Goal: Task Accomplishment & Management: Use online tool/utility

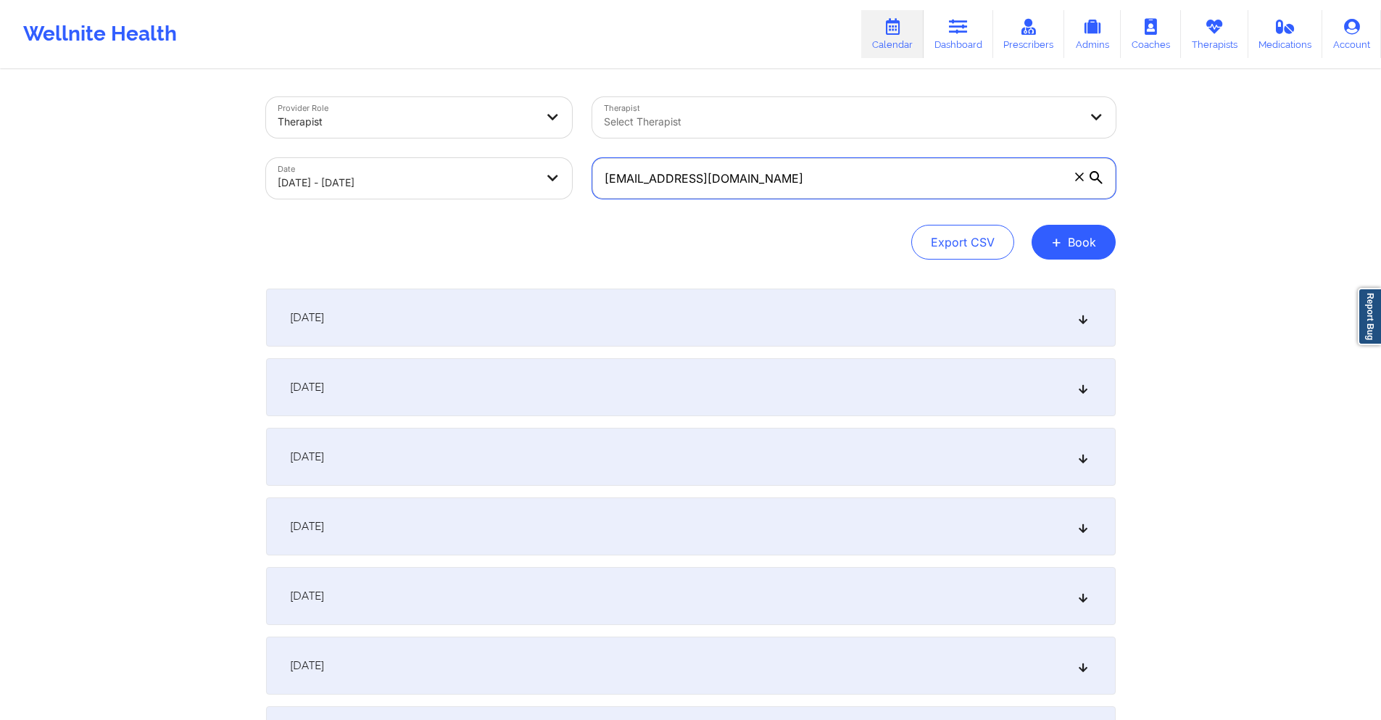
click at [828, 178] on input "[EMAIL_ADDRESS][DOMAIN_NAME]" at bounding box center [853, 178] width 523 height 41
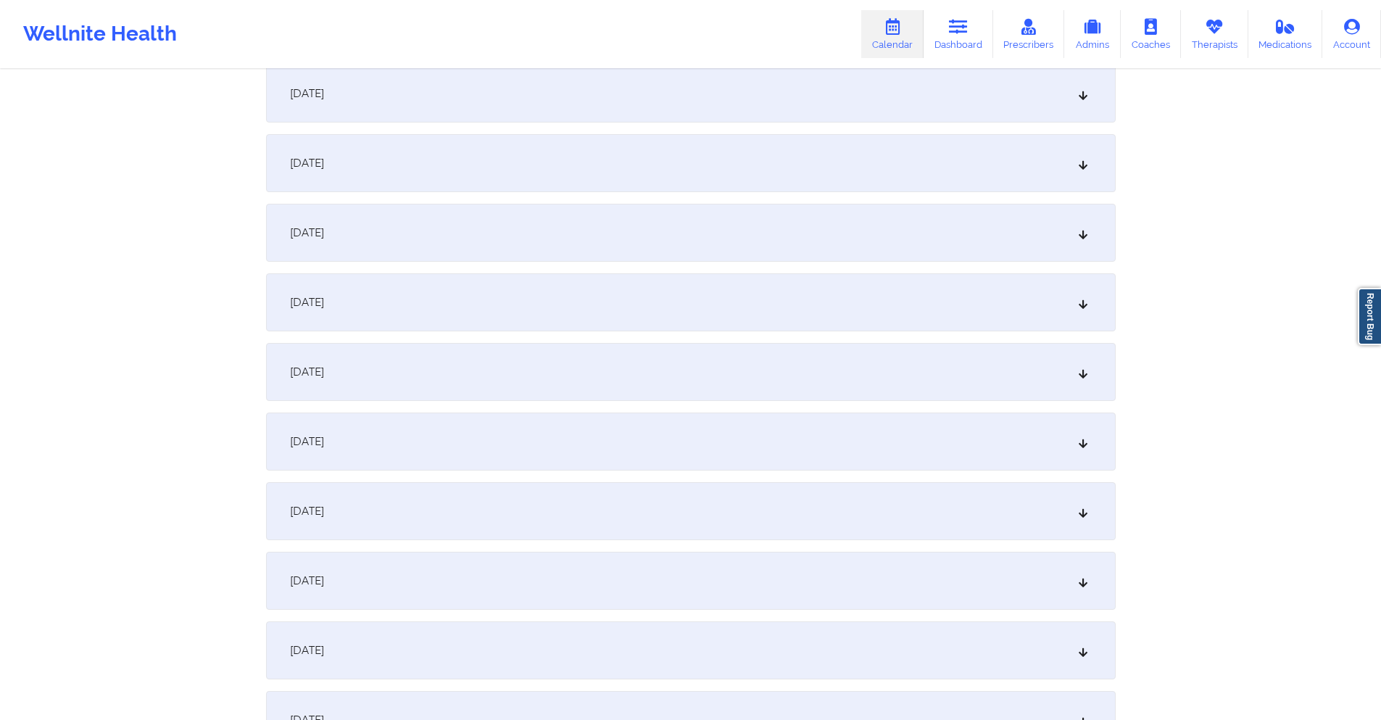
scroll to position [652, 0]
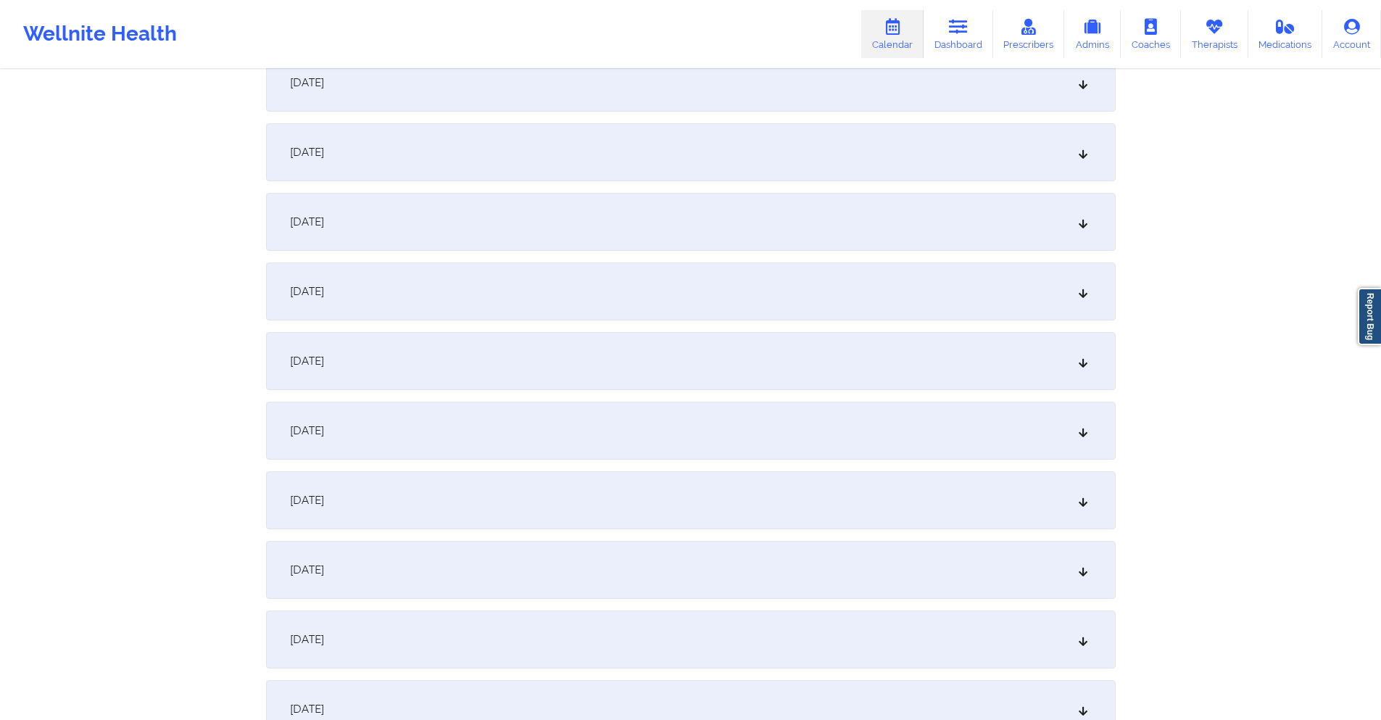
click at [462, 438] on div "September 12, 2025" at bounding box center [691, 431] width 850 height 58
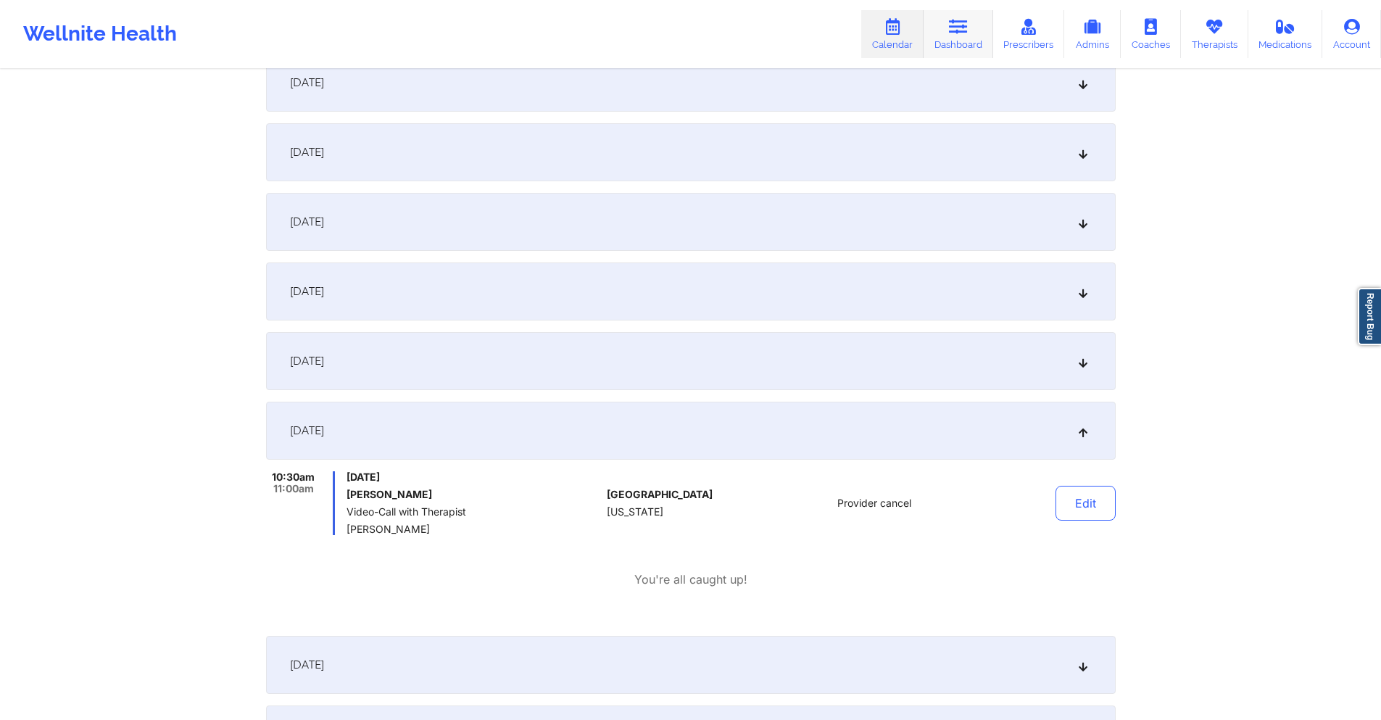
click at [958, 30] on icon at bounding box center [958, 27] width 19 height 16
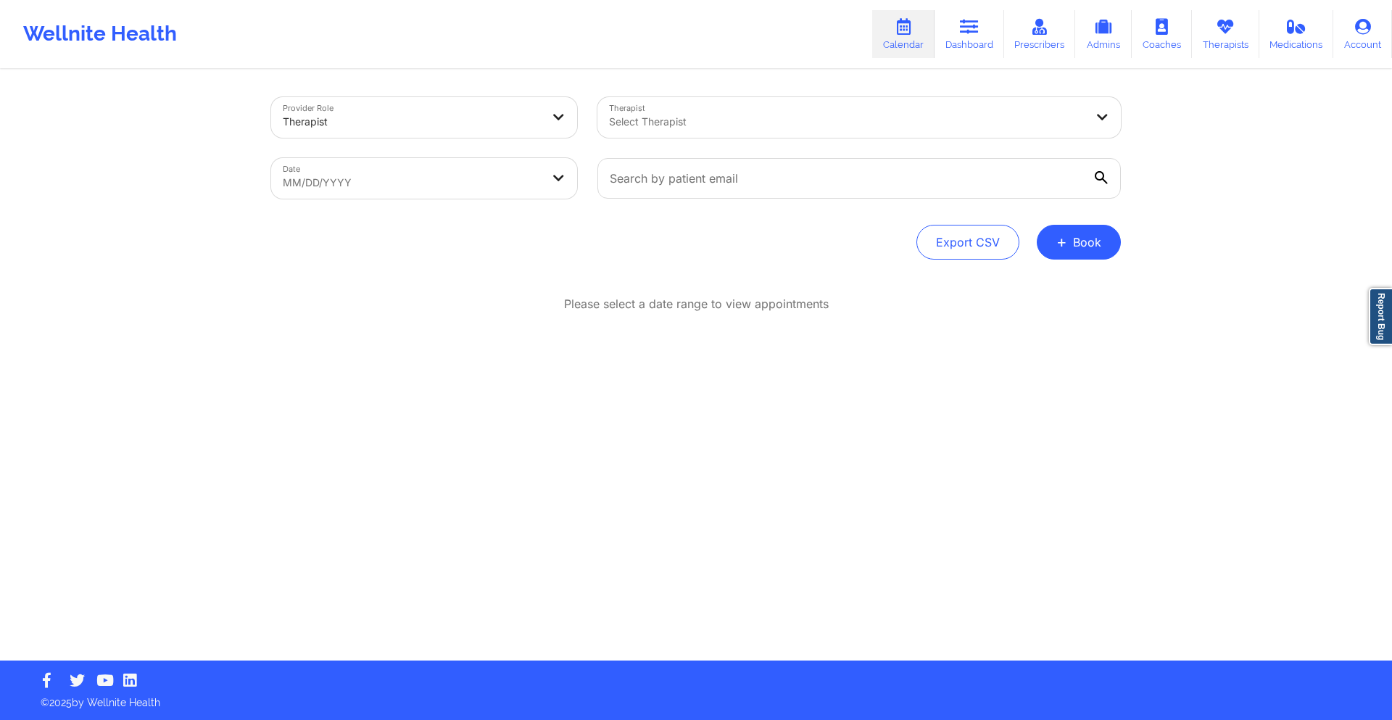
click at [391, 183] on body "Wellnite Health Calendar Dashboard Prescribers Admins Coaches Therapists Medica…" at bounding box center [696, 360] width 1392 height 720
select select "2025-8"
select select "2025-9"
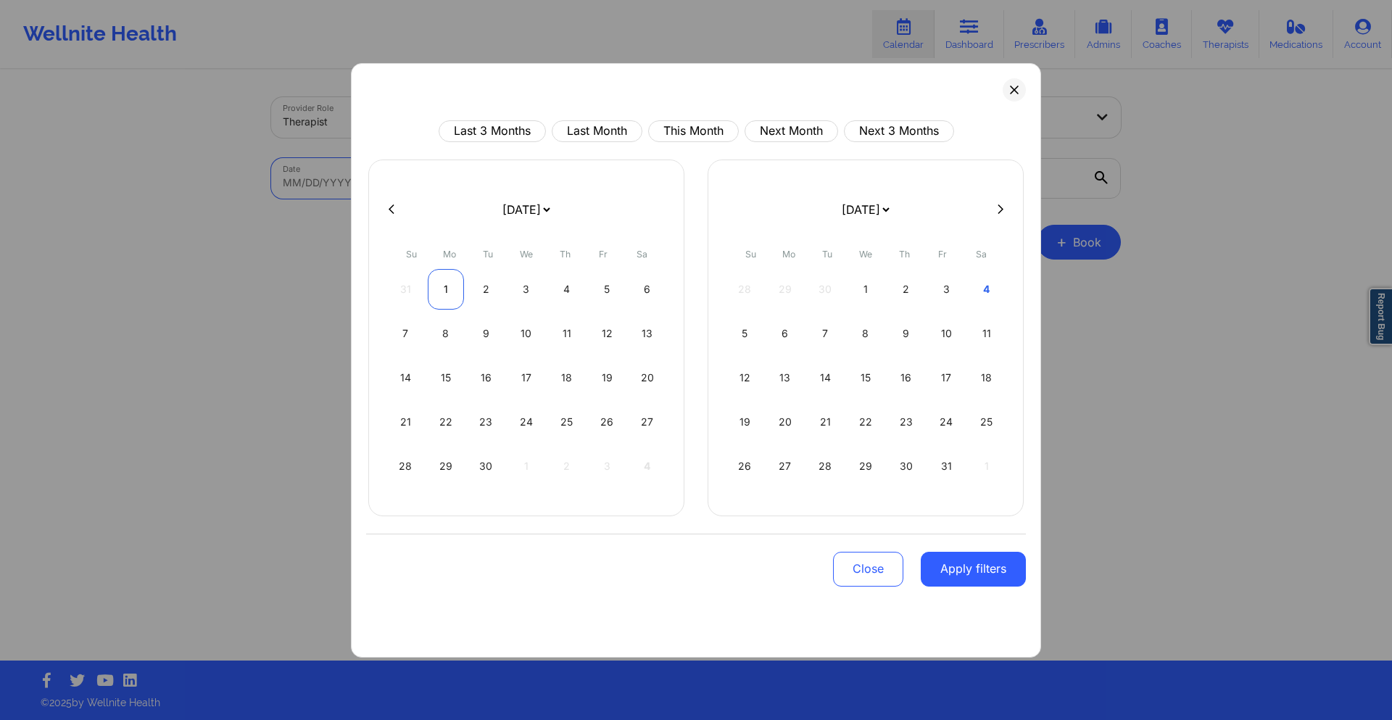
click at [444, 281] on div "1" at bounding box center [446, 289] width 37 height 41
select select "2025-8"
select select "2025-9"
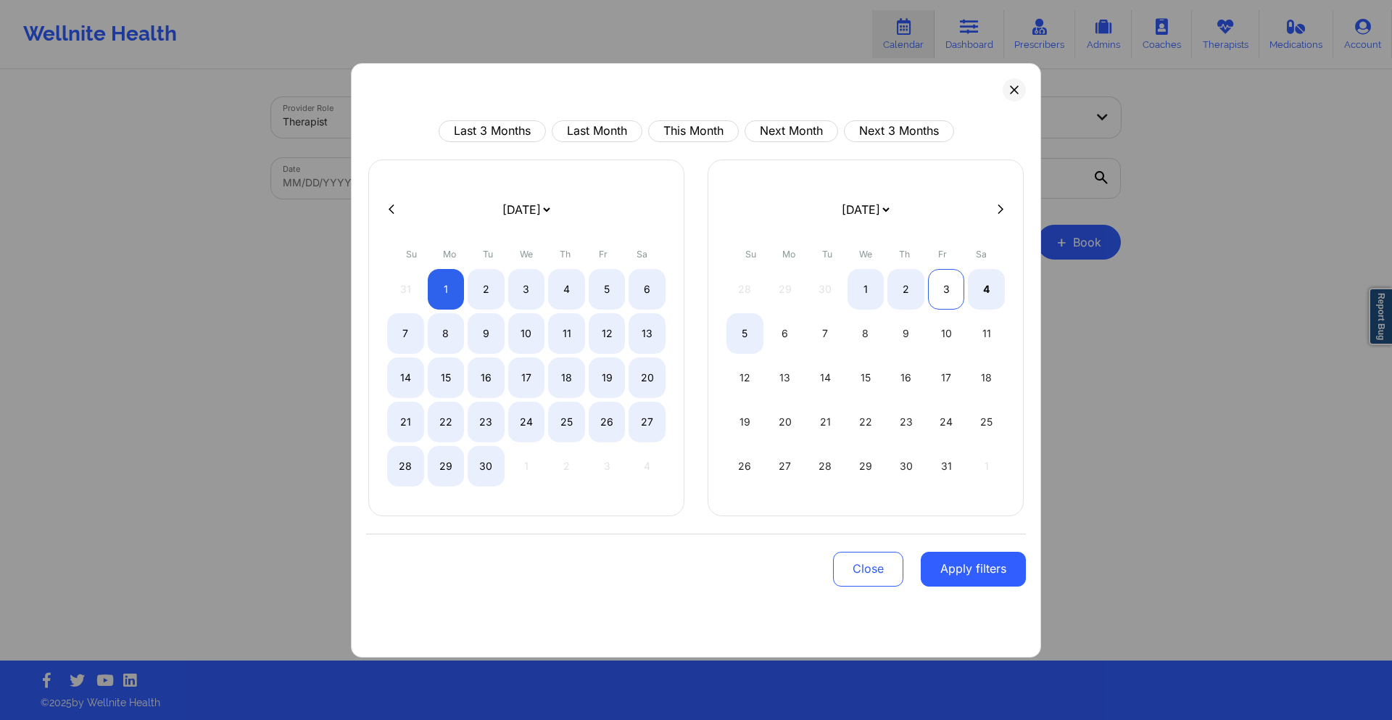
select select "2025-8"
select select "2025-9"
select select "2025-8"
select select "2025-9"
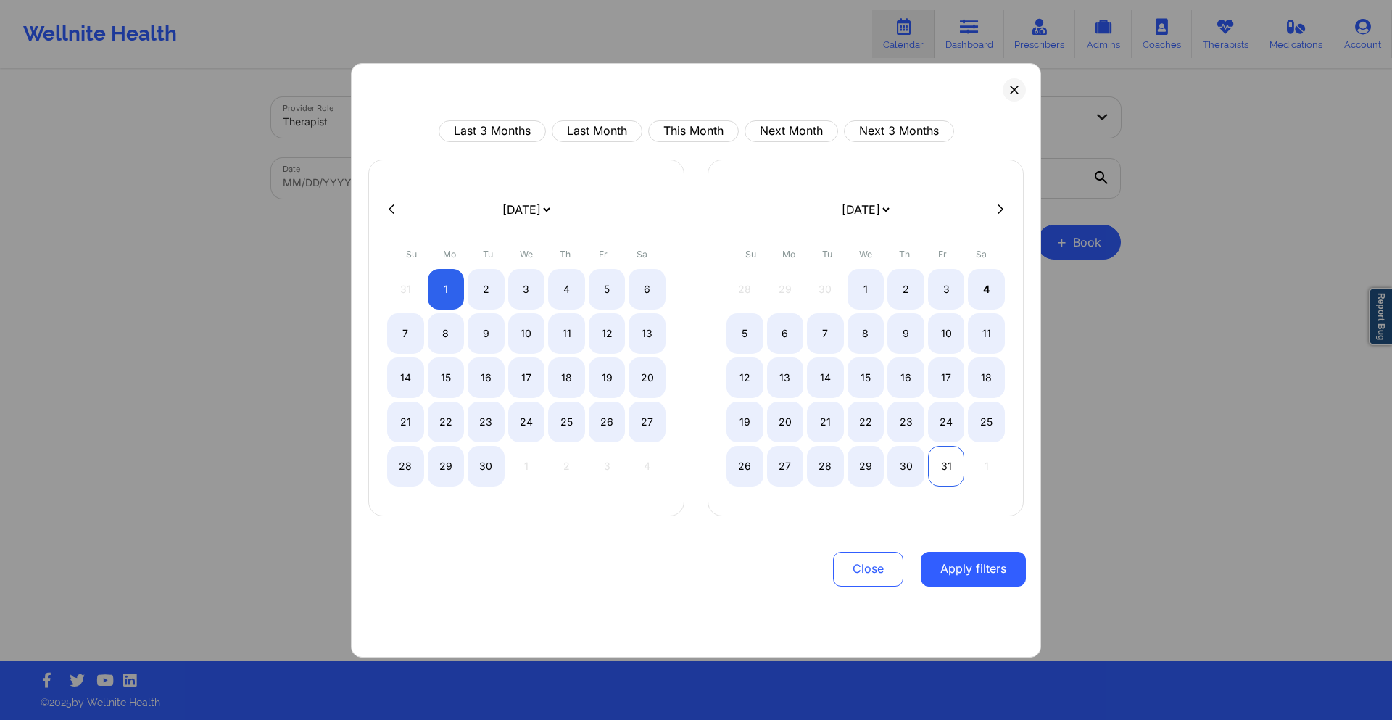
click at [948, 462] on div "31" at bounding box center [946, 466] width 37 height 41
select select "2025-8"
select select "2025-9"
click at [985, 565] on button "Apply filters" at bounding box center [973, 569] width 105 height 35
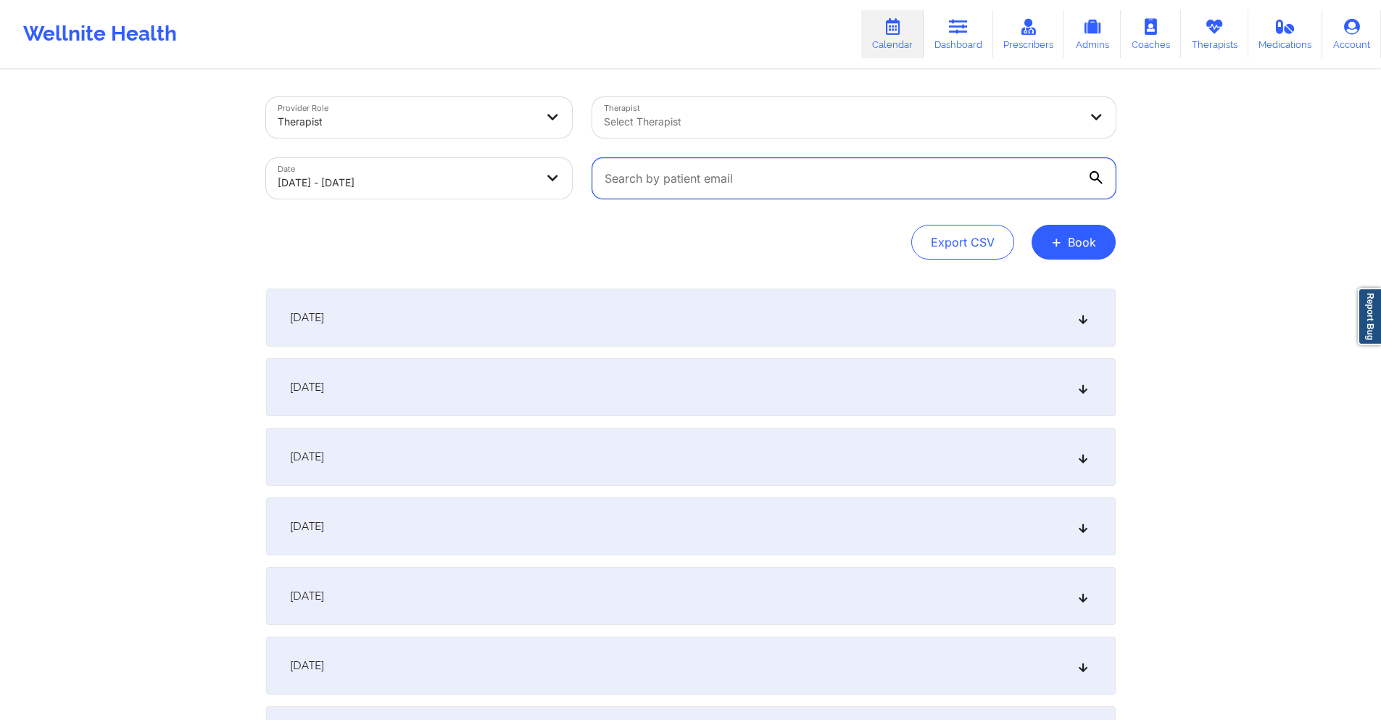
click at [787, 183] on input "text" at bounding box center [853, 178] width 523 height 41
paste input "[EMAIL_ADDRESS][DOMAIN_NAME]"
type input "[EMAIL_ADDRESS][DOMAIN_NAME]"
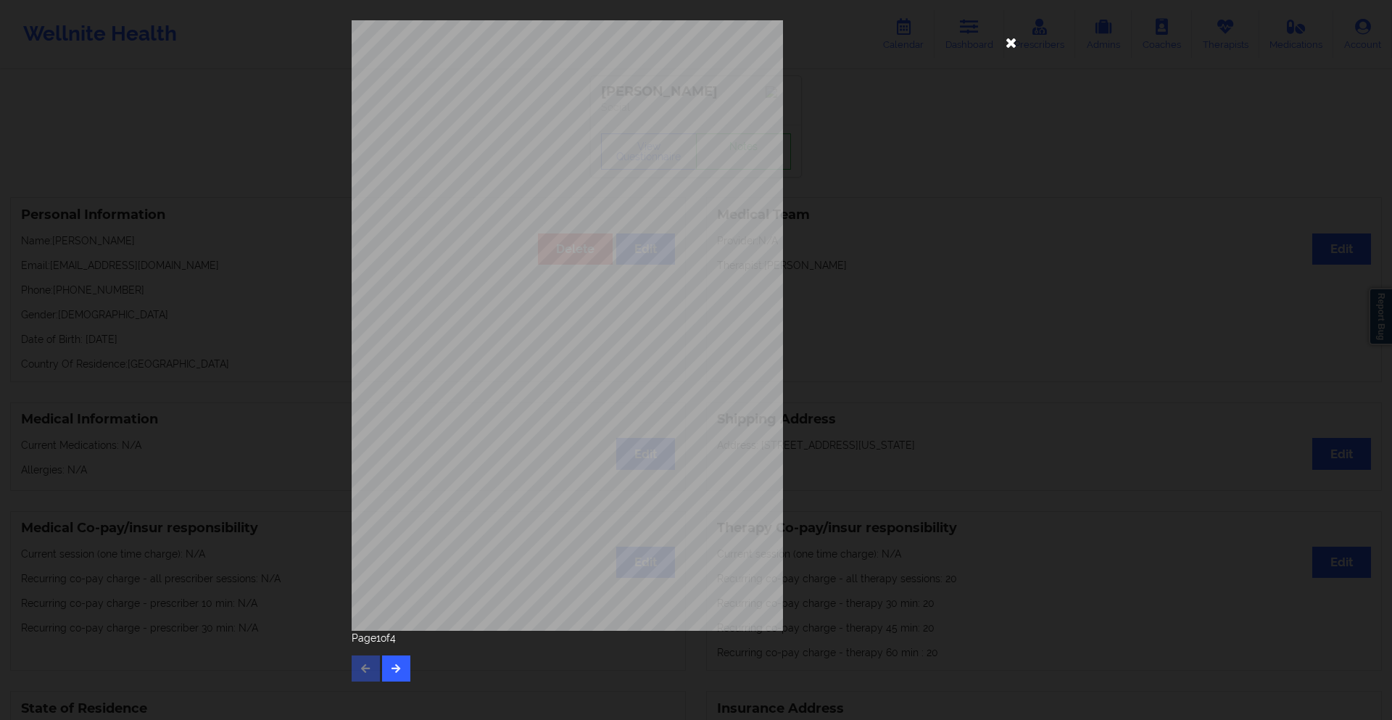
click at [1008, 46] on icon at bounding box center [1011, 41] width 23 height 23
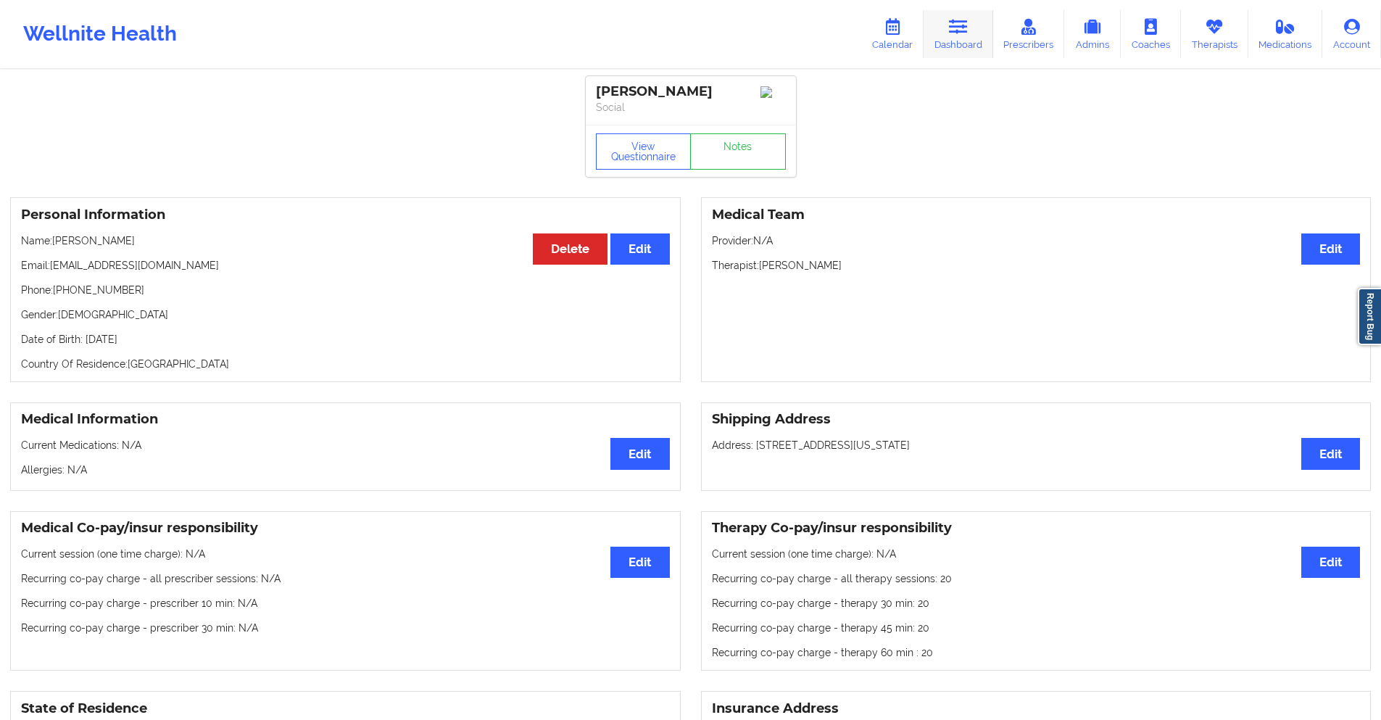
click at [961, 35] on icon at bounding box center [958, 27] width 19 height 16
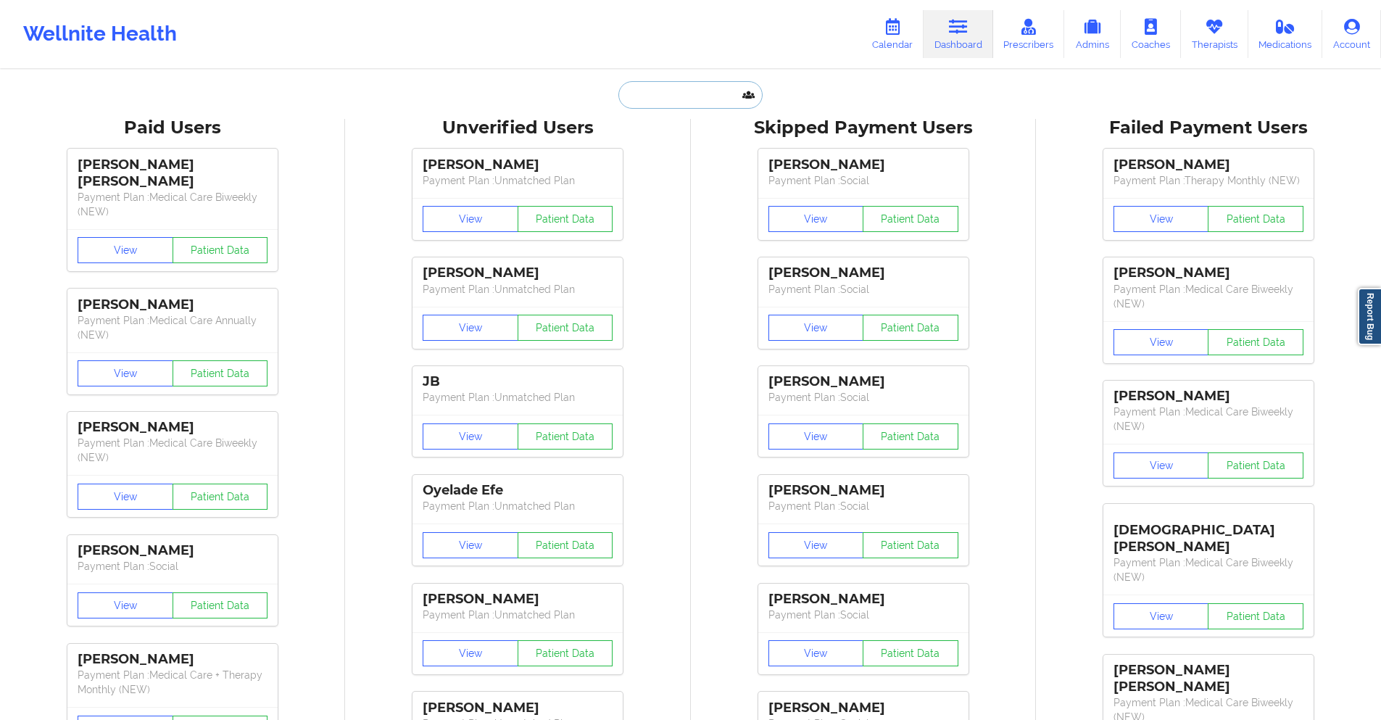
click at [698, 96] on input "text" at bounding box center [690, 95] width 144 height 28
paste input "[EMAIL_ADDRESS][DOMAIN_NAME]"
type input "[EMAIL_ADDRESS][DOMAIN_NAME]"
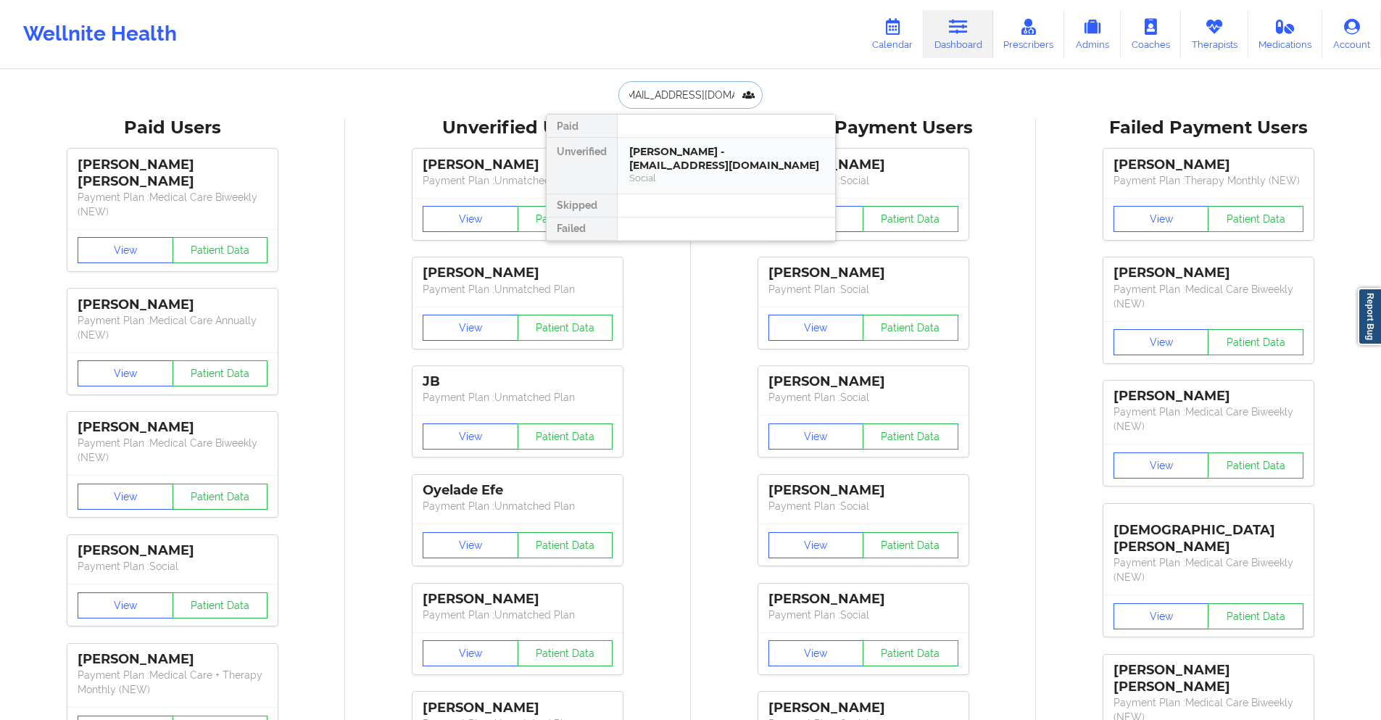
click at [686, 156] on div "[PERSON_NAME] - [EMAIL_ADDRESS][DOMAIN_NAME]" at bounding box center [726, 158] width 194 height 27
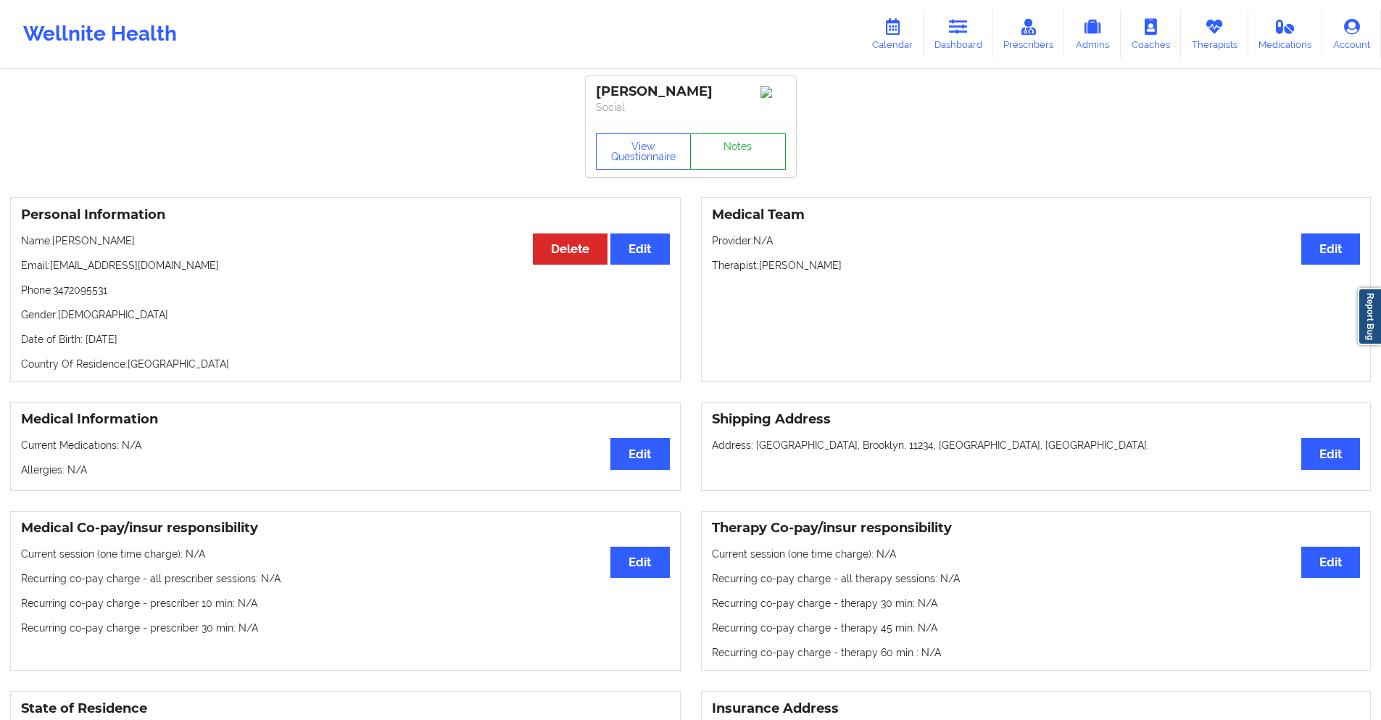
click at [747, 158] on link "Notes" at bounding box center [738, 151] width 96 height 36
